Goal: Task Accomplishment & Management: Manage account settings

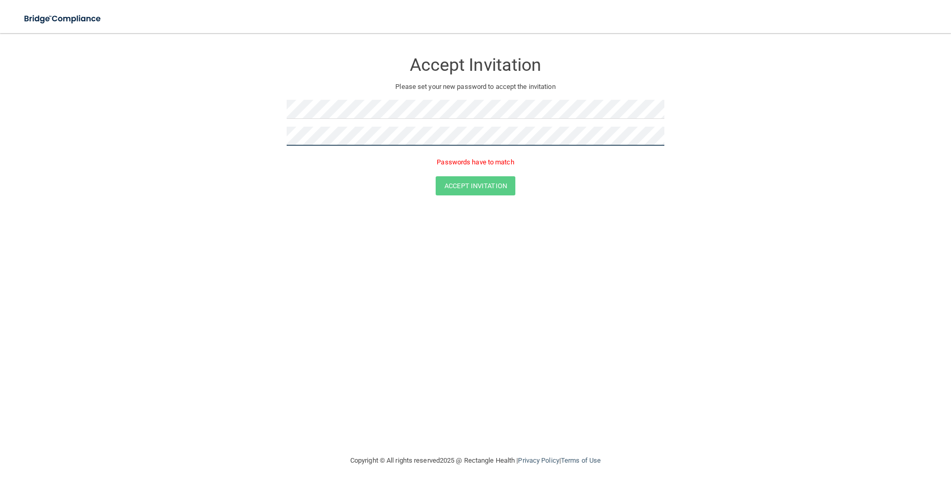
click at [235, 141] on form "Accept Invitation Please set your new password to accept the invitation Passwor…" at bounding box center [475, 125] width 909 height 164
click at [436, 161] on button "Accept Invitation" at bounding box center [476, 170] width 80 height 19
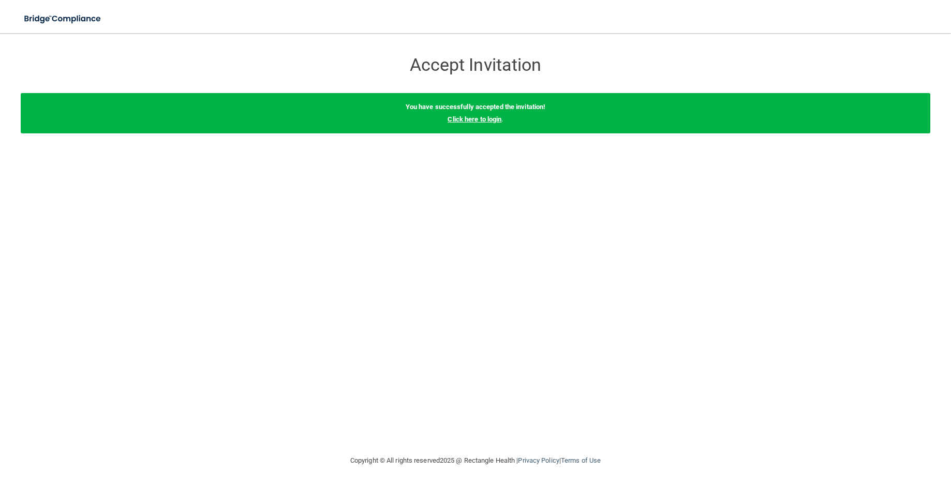
click at [473, 121] on link "Click here to login" at bounding box center [474, 119] width 54 height 8
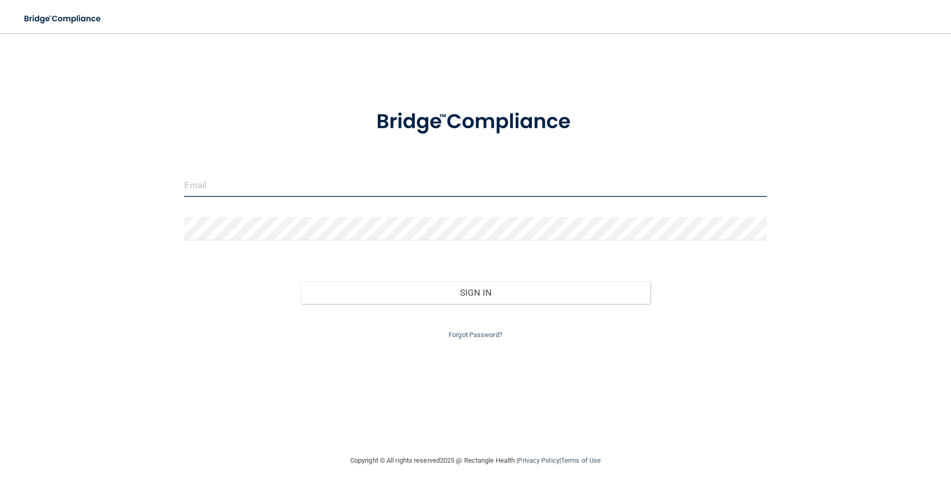
type input "n.cavanaugh@me.com"
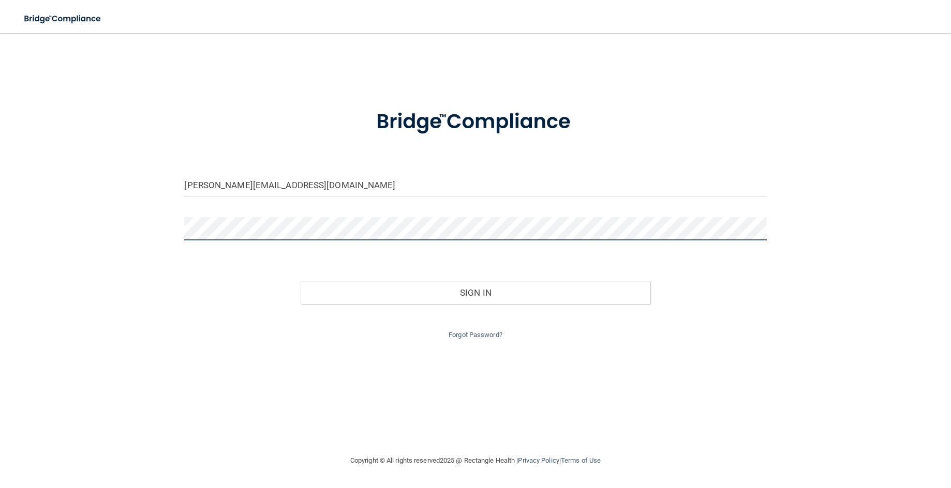
click at [107, 215] on div "n.cavanaugh@me.com Invalid email/password. You don't have permission to access …" at bounding box center [475, 243] width 909 height 401
click at [301, 281] on button "Sign In" at bounding box center [475, 292] width 349 height 23
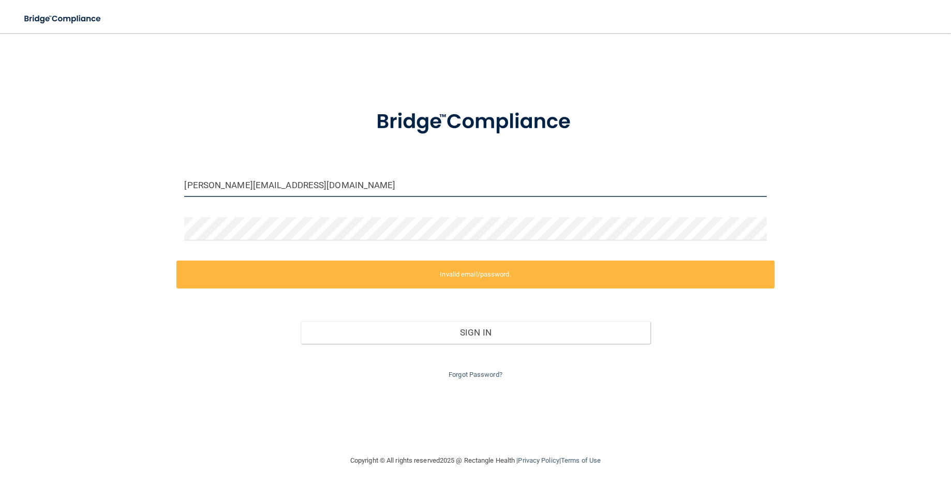
drag, startPoint x: 304, startPoint y: 183, endPoint x: 57, endPoint y: 175, distance: 246.9
click at [57, 176] on div "n.cavanaugh@me.com Invalid email/password. You don't have permission to access …" at bounding box center [475, 243] width 909 height 401
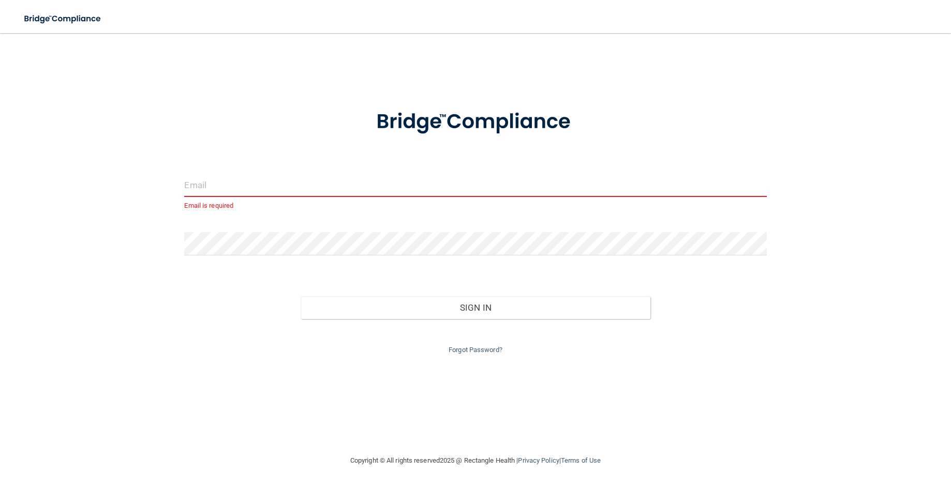
paste input "[EMAIL_ADDRESS][DOMAIN_NAME]"
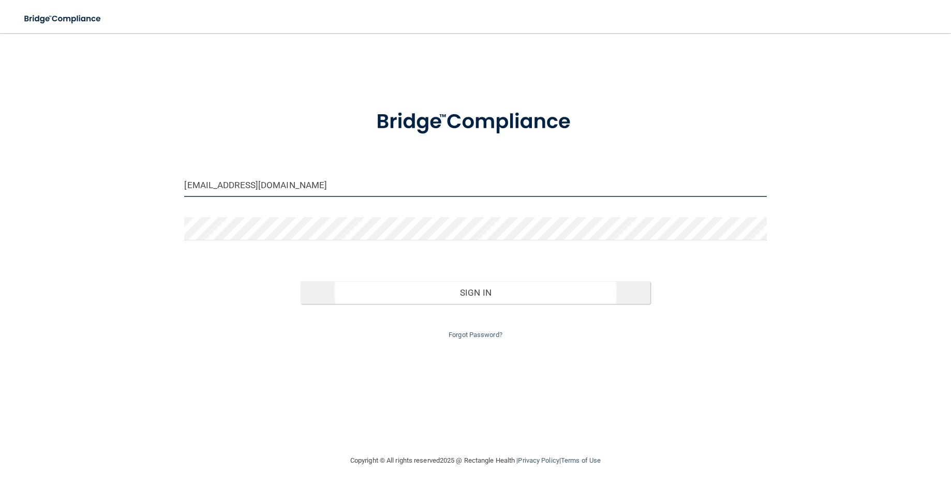
type input "[EMAIL_ADDRESS][DOMAIN_NAME]"
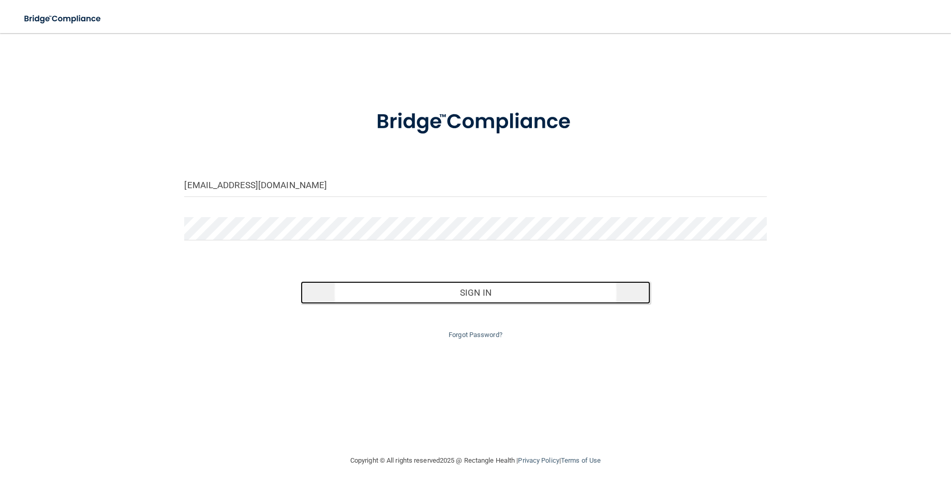
click at [420, 293] on button "Sign In" at bounding box center [475, 292] width 349 height 23
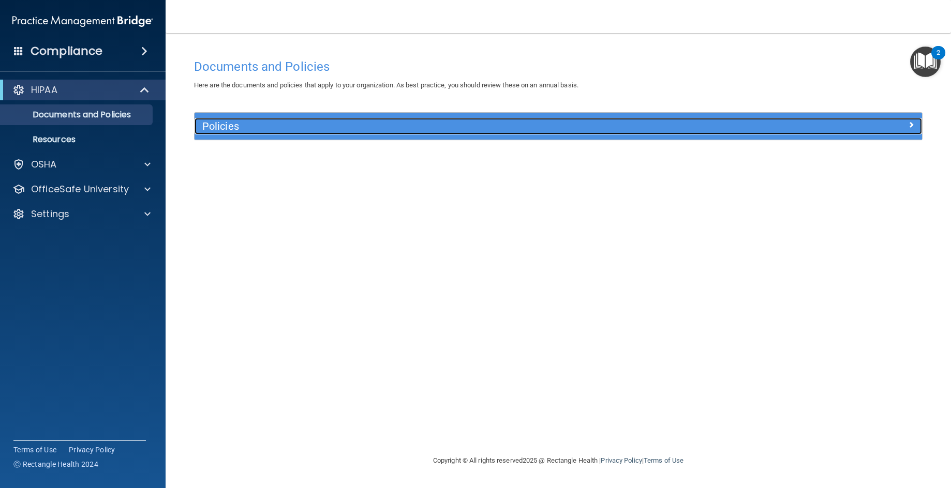
click at [261, 122] on h5 "Policies" at bounding box center [467, 126] width 530 height 11
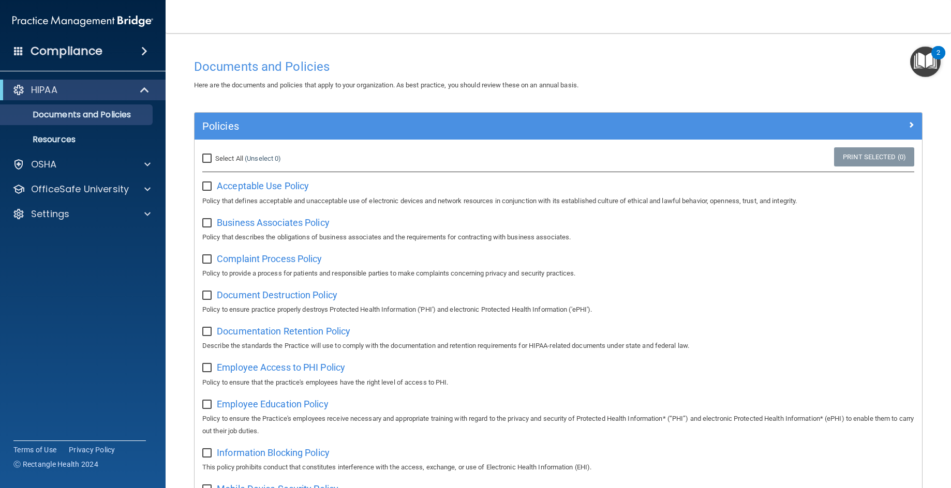
click at [237, 154] on label "Select All (Unselect 0) Unselect All" at bounding box center [241, 159] width 79 height 12
click at [214, 155] on input "Select All (Unselect 0) Unselect All" at bounding box center [208, 159] width 12 height 8
checkbox input "true"
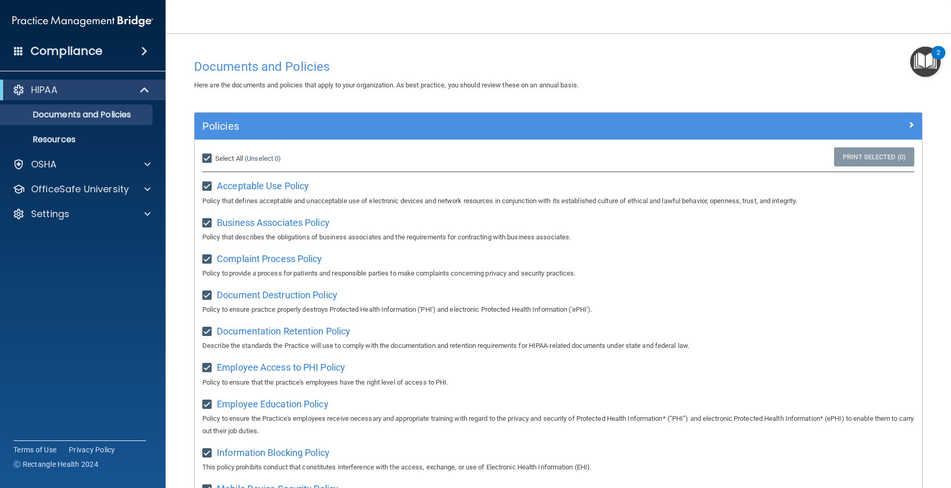
checkbox input "true"
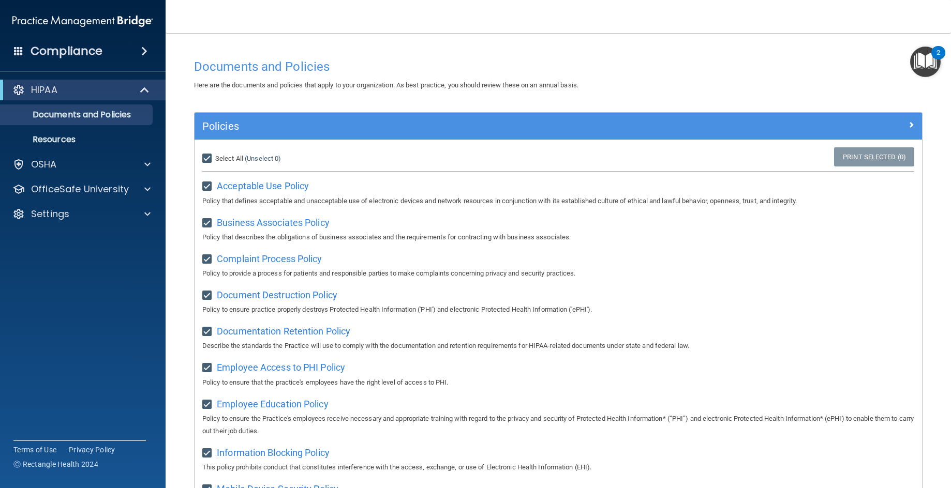
checkbox input "true"
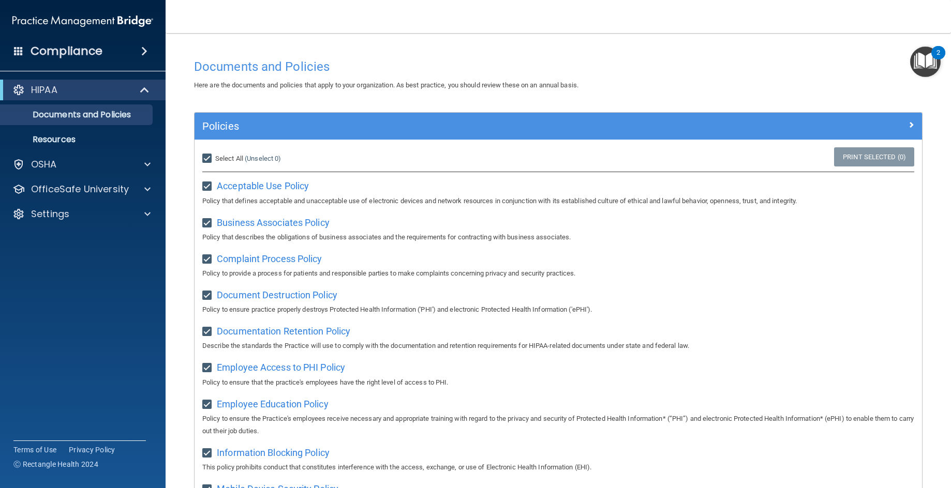
checkbox input "true"
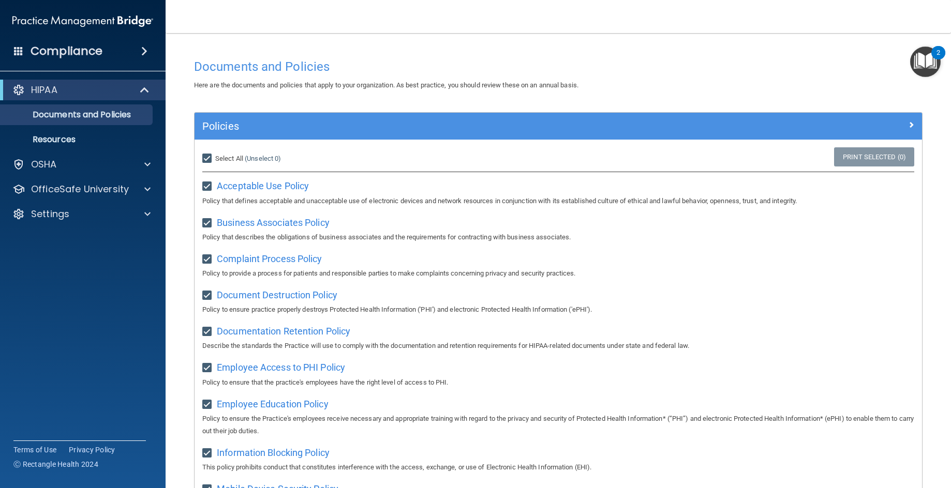
checkbox input "true"
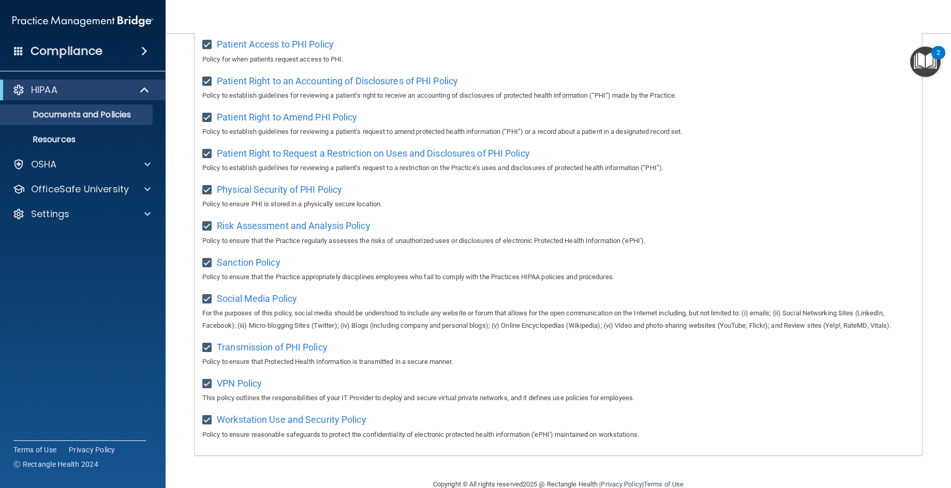
scroll to position [549, 0]
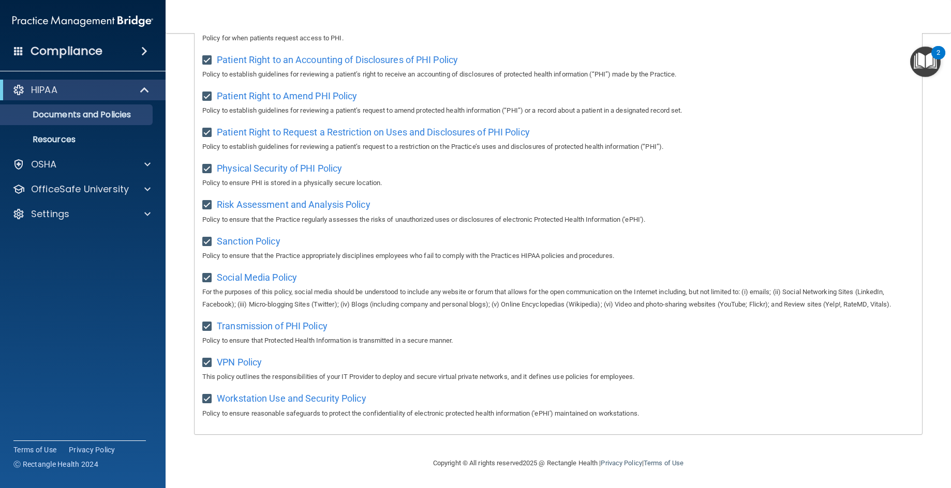
click at [715, 132] on div "Patient Right to Request a Restriction on Uses and Disclosures of PHI Policy Po…" at bounding box center [558, 138] width 712 height 29
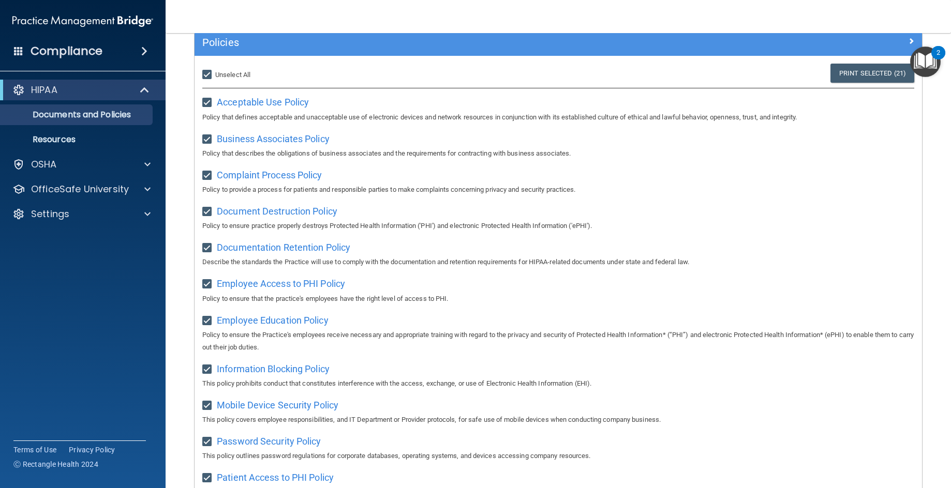
scroll to position [32, 0]
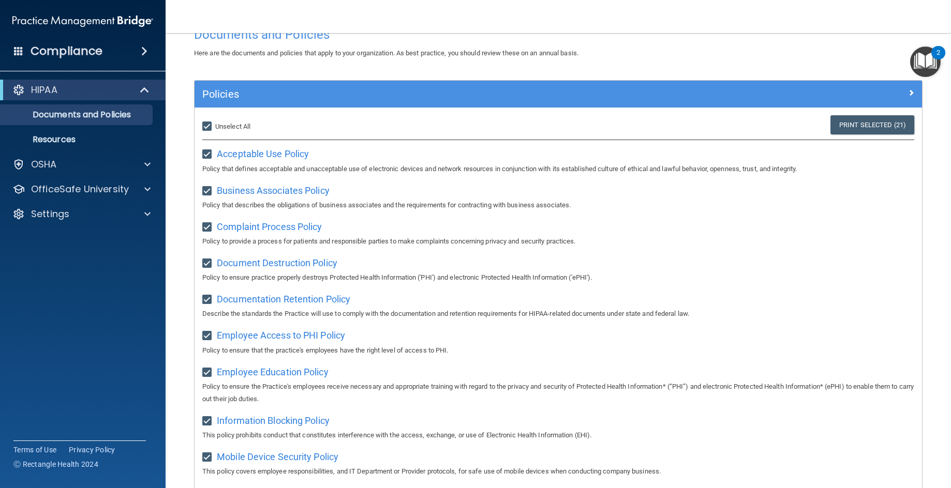
click at [781, 39] on h4 "Documents and Policies" at bounding box center [558, 34] width 728 height 13
click at [143, 93] on span at bounding box center [145, 90] width 9 height 12
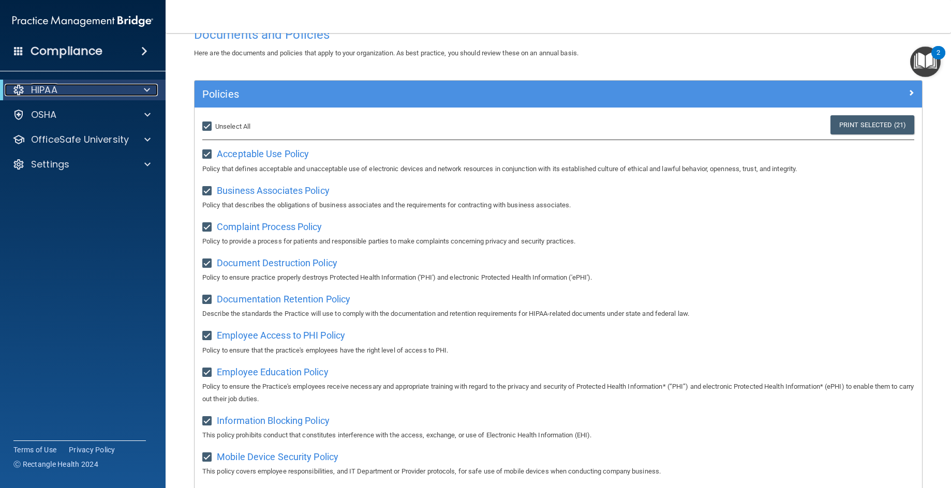
click at [140, 94] on div at bounding box center [144, 90] width 25 height 12
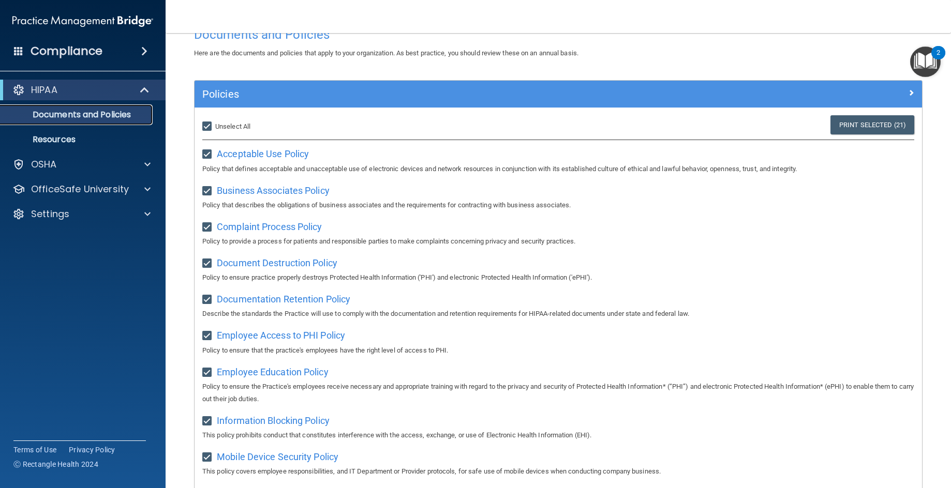
click at [96, 114] on p "Documents and Policies" at bounding box center [77, 115] width 141 height 10
click at [82, 132] on link "Resources" at bounding box center [71, 139] width 163 height 21
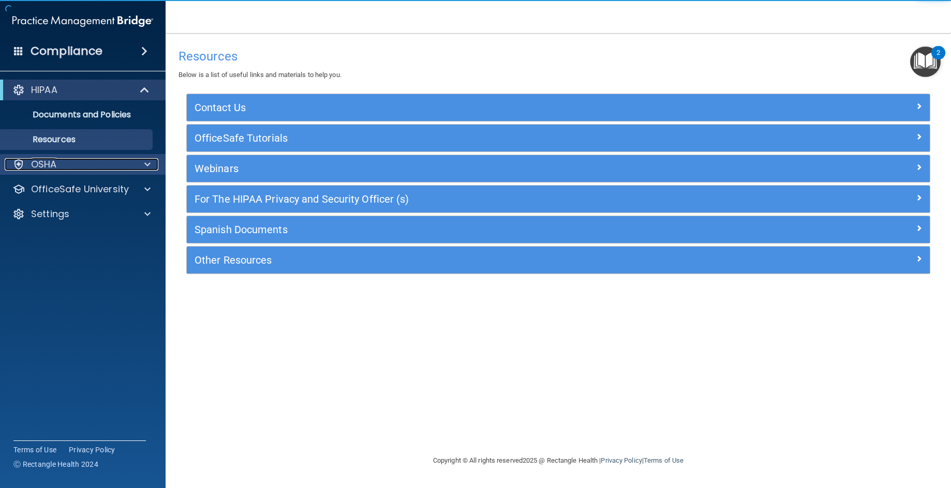
click at [72, 162] on div "OSHA" at bounding box center [69, 164] width 128 height 12
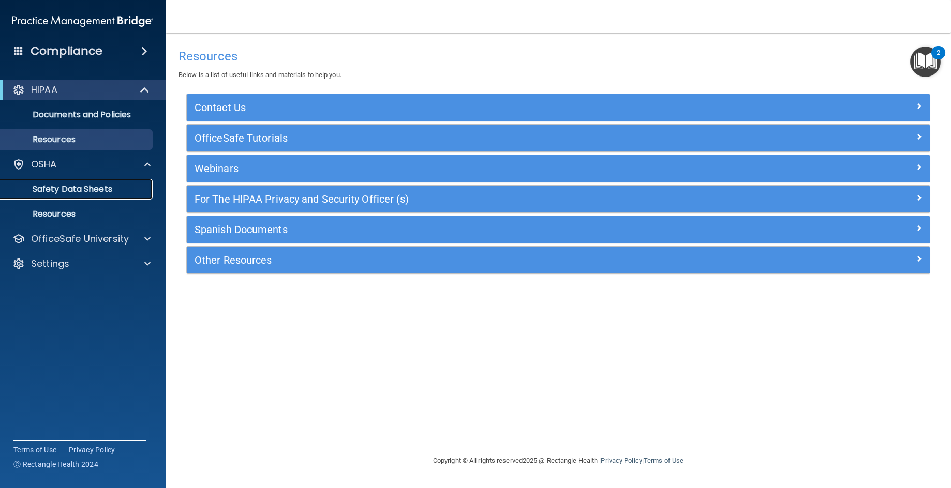
click at [71, 190] on p "Safety Data Sheets" at bounding box center [77, 189] width 141 height 10
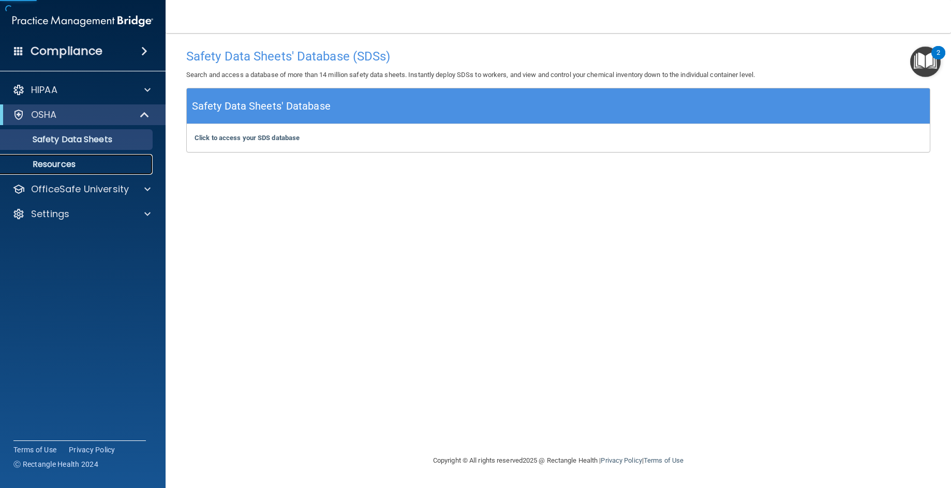
click at [82, 172] on link "Resources" at bounding box center [71, 164] width 163 height 21
